Goal: Find specific page/section: Find specific page/section

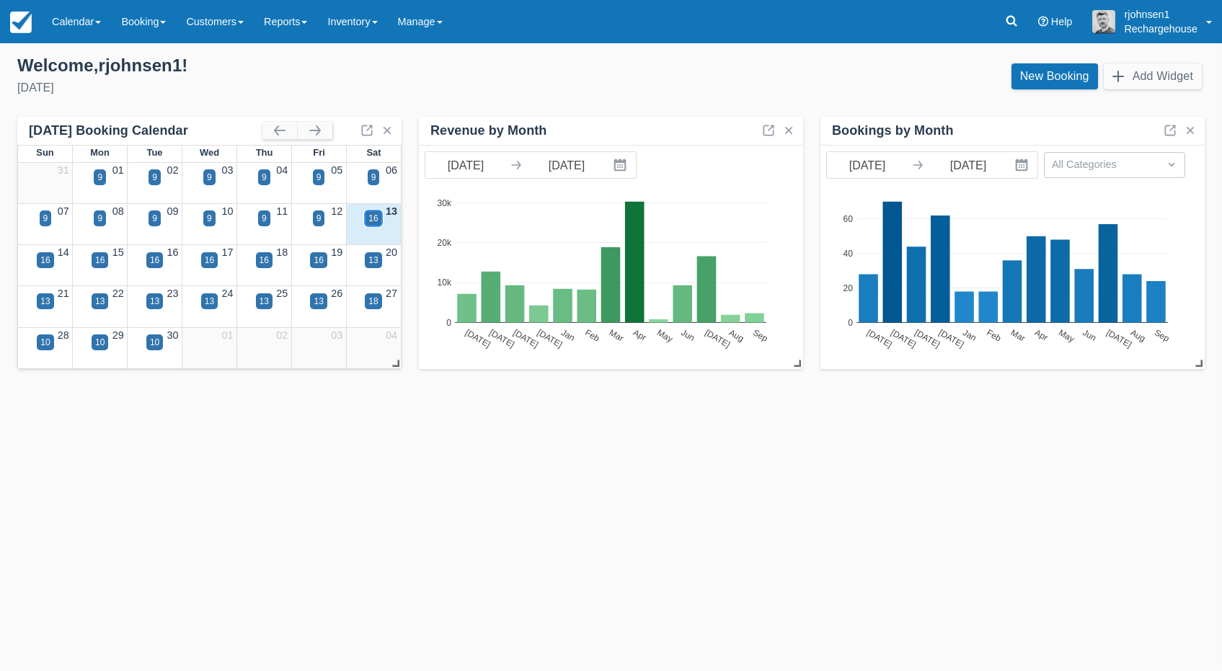
click at [370, 218] on div "16" at bounding box center [372, 218] width 9 height 13
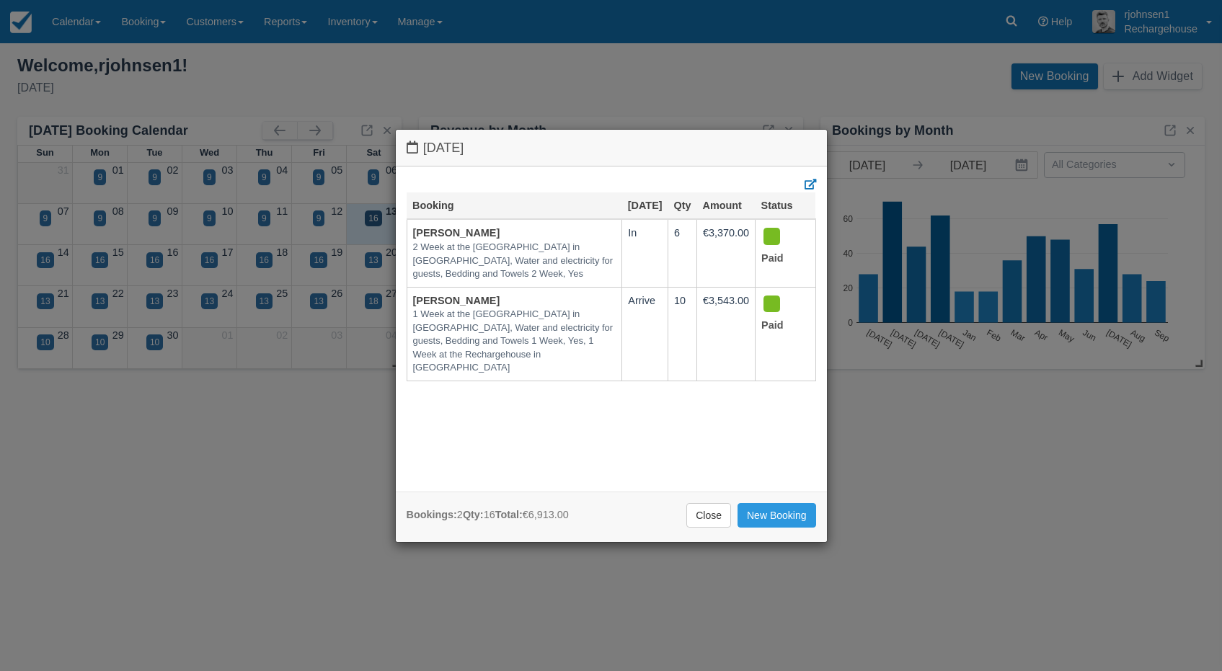
click at [372, 265] on div "Saturday September 13 2025 Booking Sep 13 Qty Amount Status Marcus Ichters 2 We…" at bounding box center [611, 335] width 1222 height 671
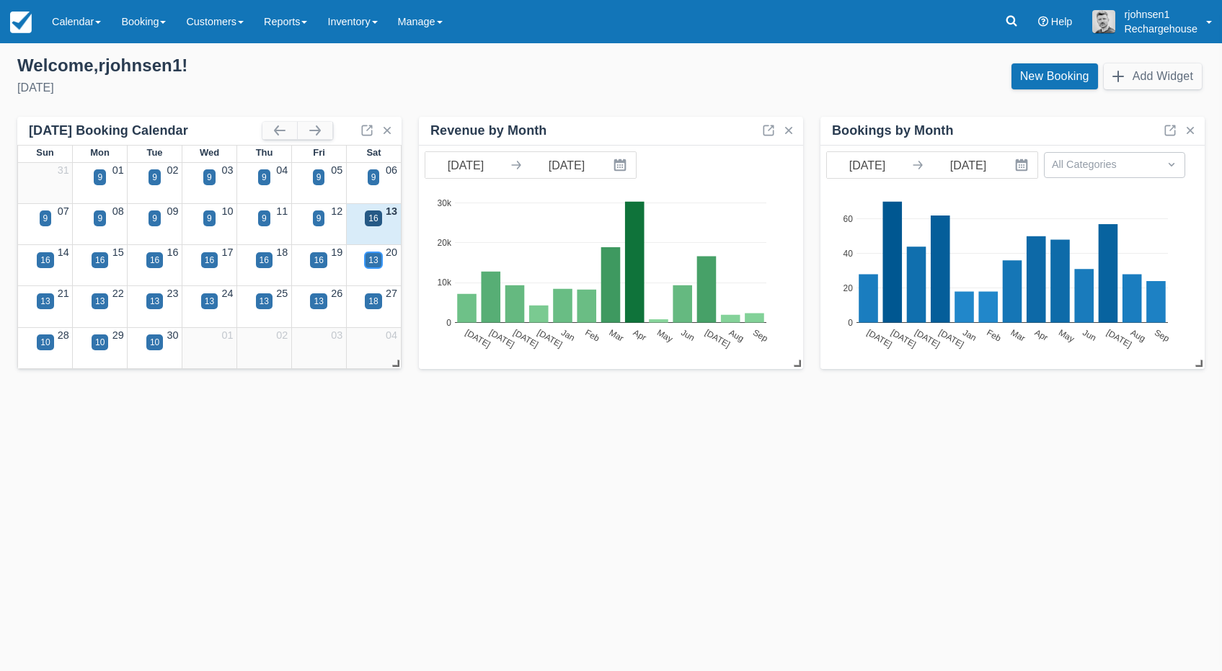
click at [373, 262] on div "13" at bounding box center [372, 260] width 9 height 13
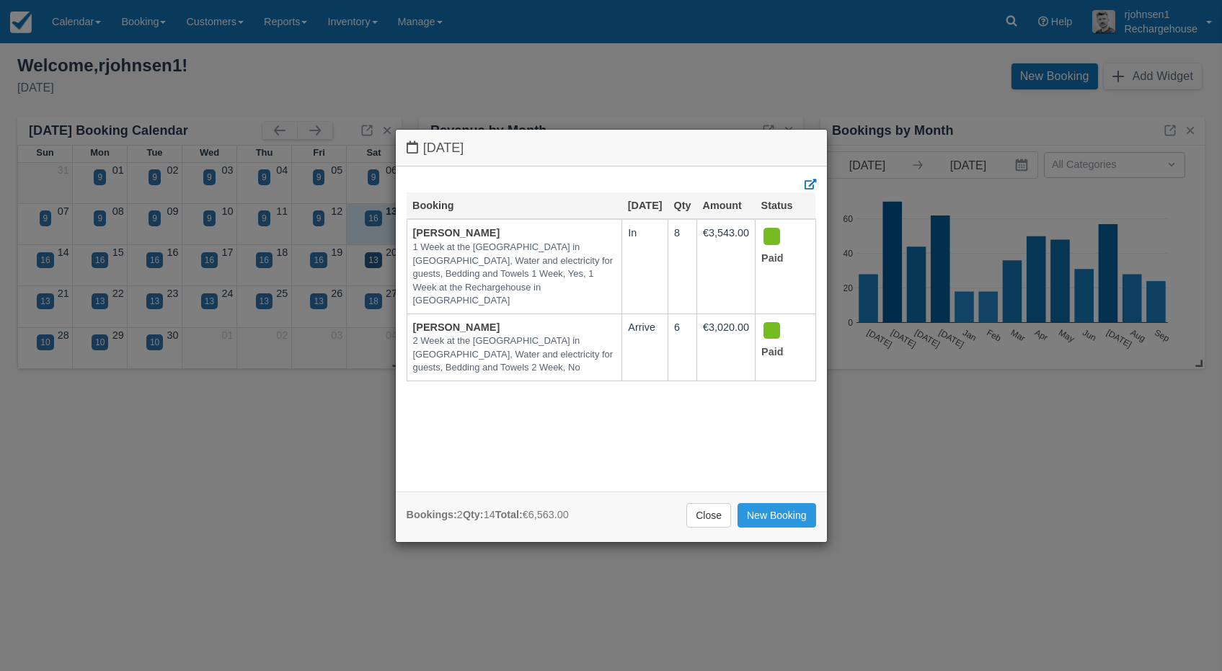
click at [496, 68] on div "Saturday September 20 2025 Booking Sep 20 Qty Amount Status Jane Borgstrøm 1 We…" at bounding box center [611, 335] width 1222 height 671
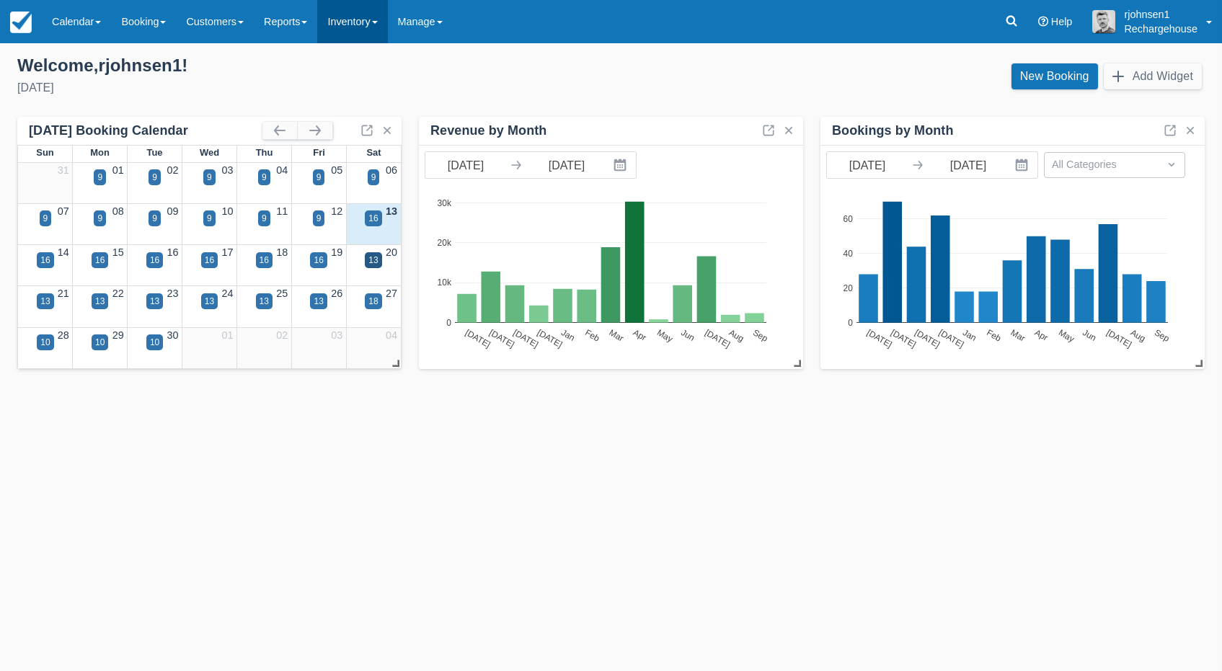
click at [375, 22] on link "Inventory" at bounding box center [352, 21] width 70 height 43
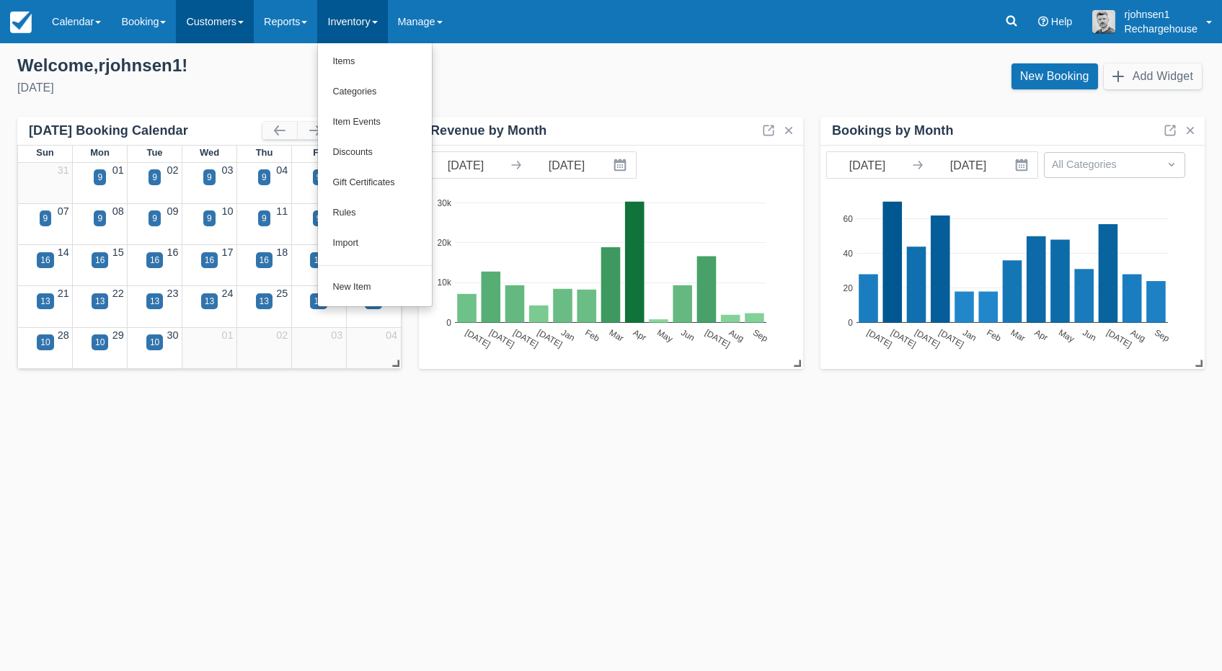
click at [223, 21] on link "Customers" at bounding box center [215, 21] width 78 height 43
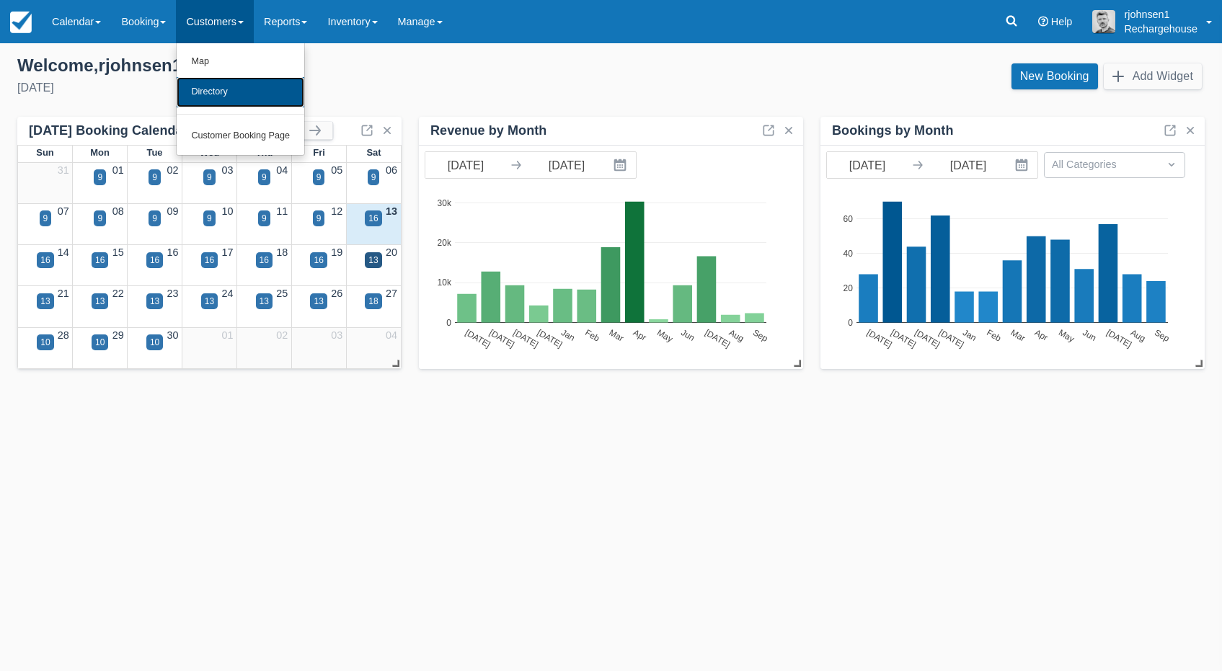
click at [234, 99] on link "Directory" at bounding box center [241, 92] width 128 height 30
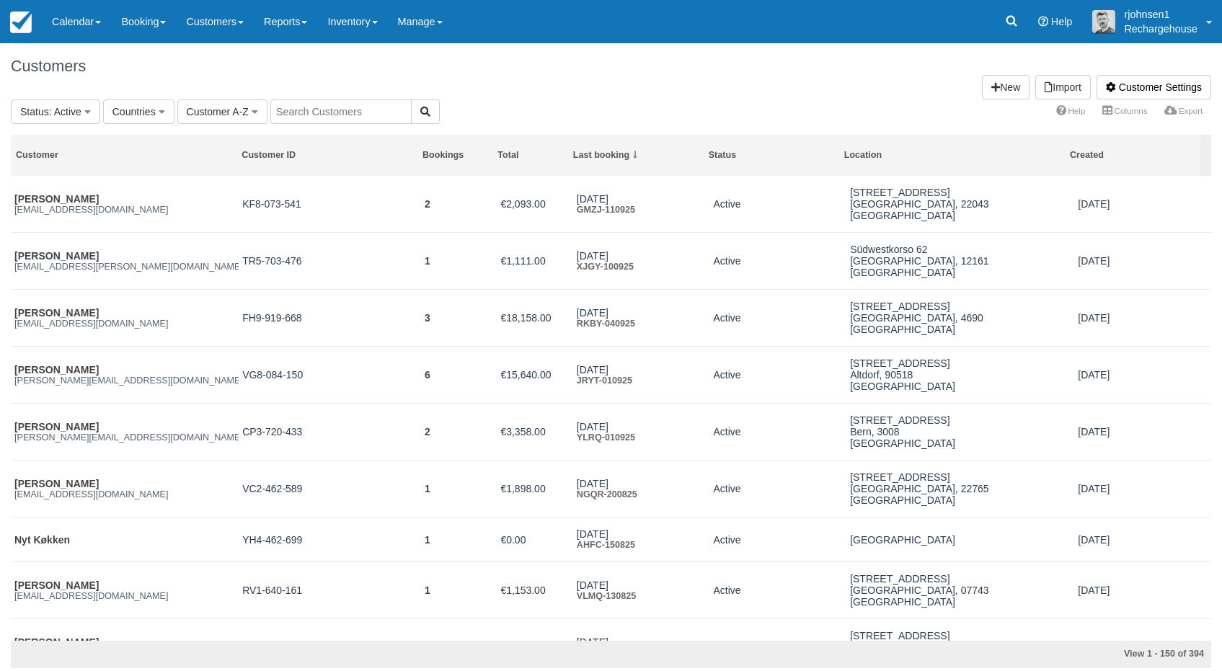
click at [309, 109] on input "text" at bounding box center [340, 111] width 141 height 25
paste input "[PERSON_NAME]"
type input "[PERSON_NAME]"
click at [420, 110] on icon "button" at bounding box center [425, 112] width 10 height 10
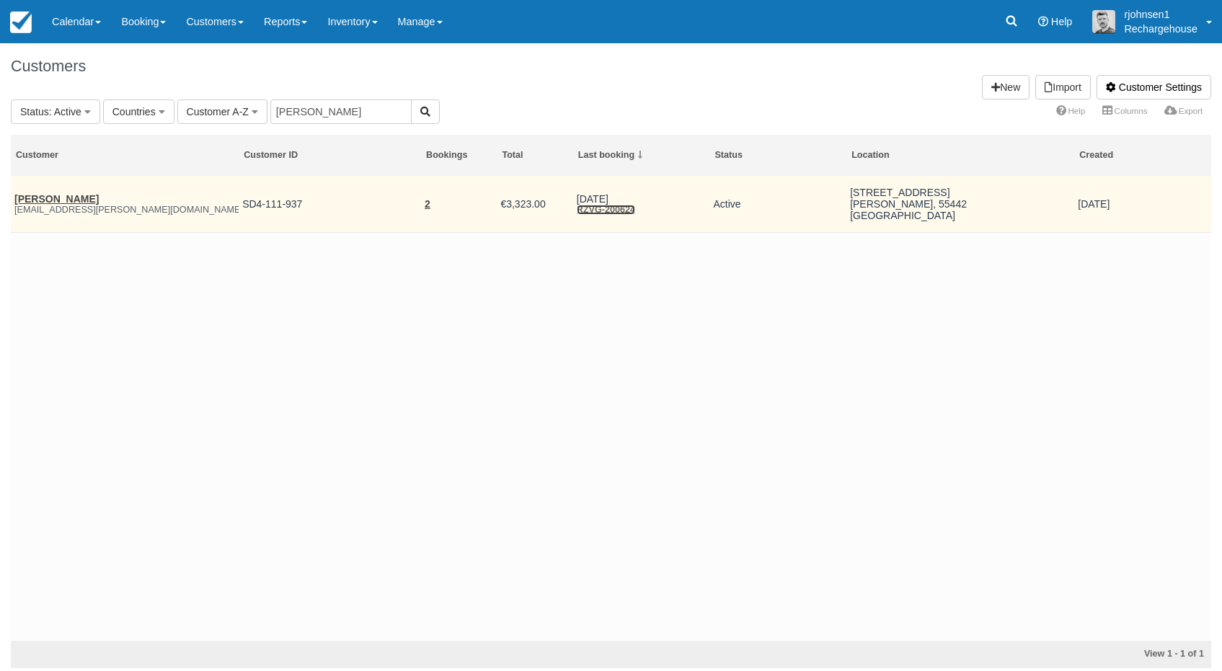
click at [615, 213] on link "RZVG-200624" at bounding box center [606, 210] width 58 height 10
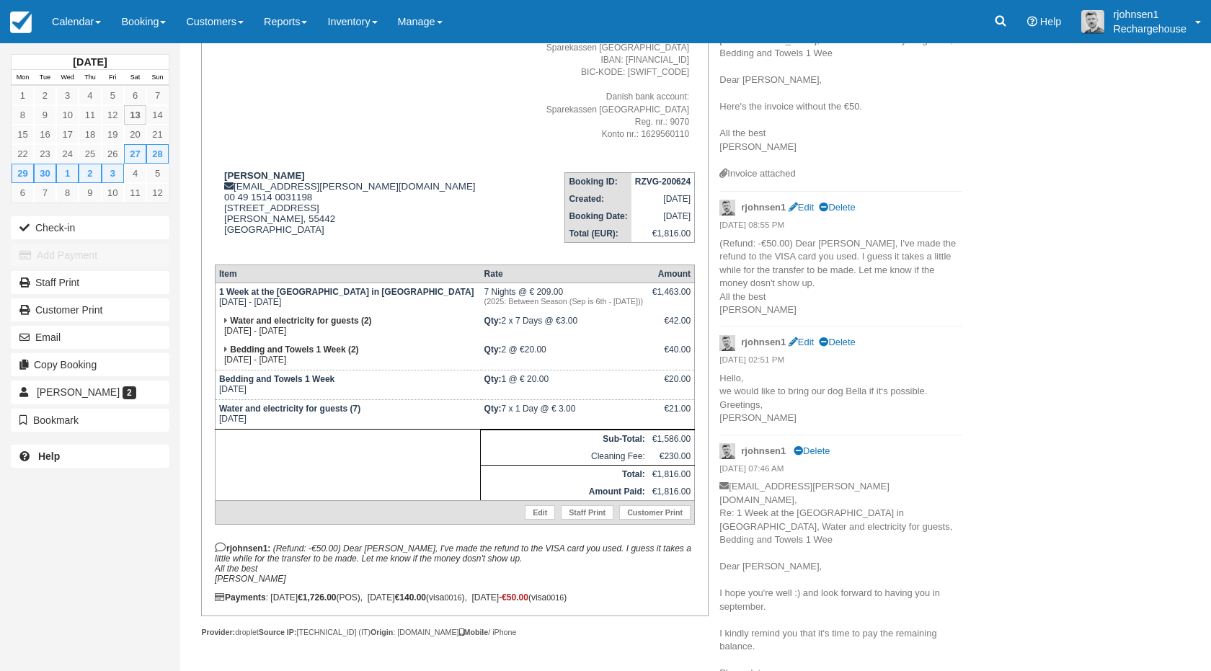
scroll to position [231, 0]
